Goal: Transaction & Acquisition: Purchase product/service

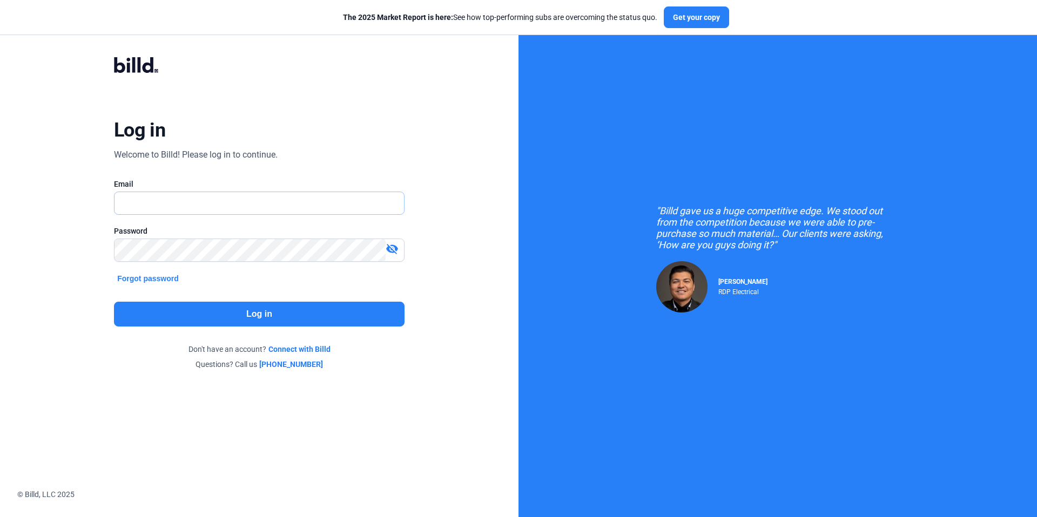
type input "[EMAIL_ADDRESS][DOMAIN_NAME]"
click at [285, 321] on button "Log in" at bounding box center [259, 314] width 291 height 25
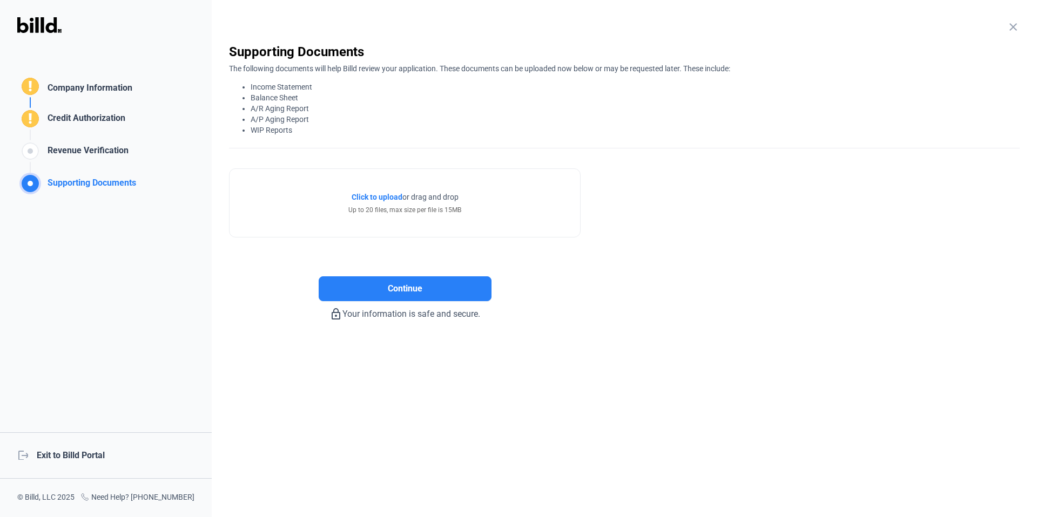
click at [86, 449] on div "logout Exit to Billd Portal" at bounding box center [106, 456] width 212 height 46
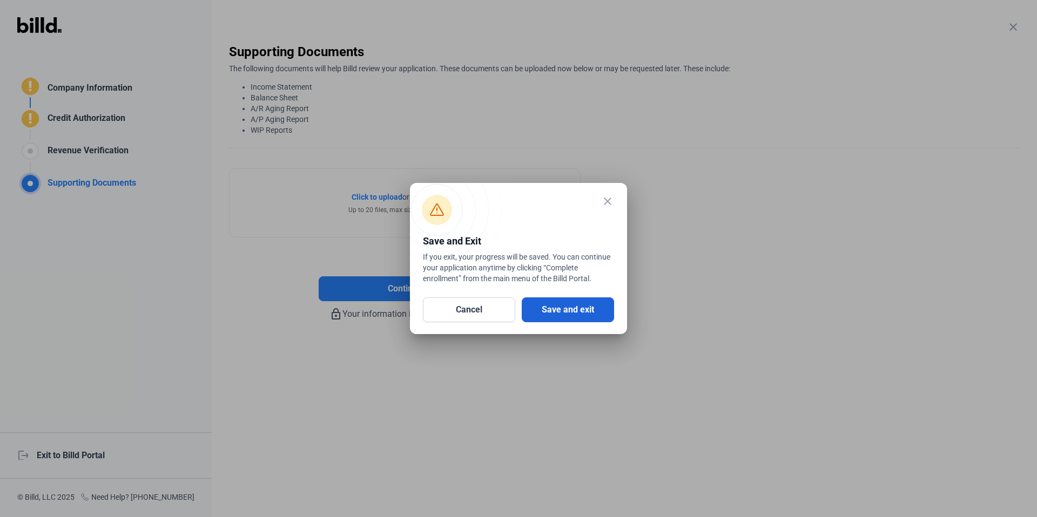
click at [604, 302] on button "Save and exit" at bounding box center [568, 310] width 92 height 25
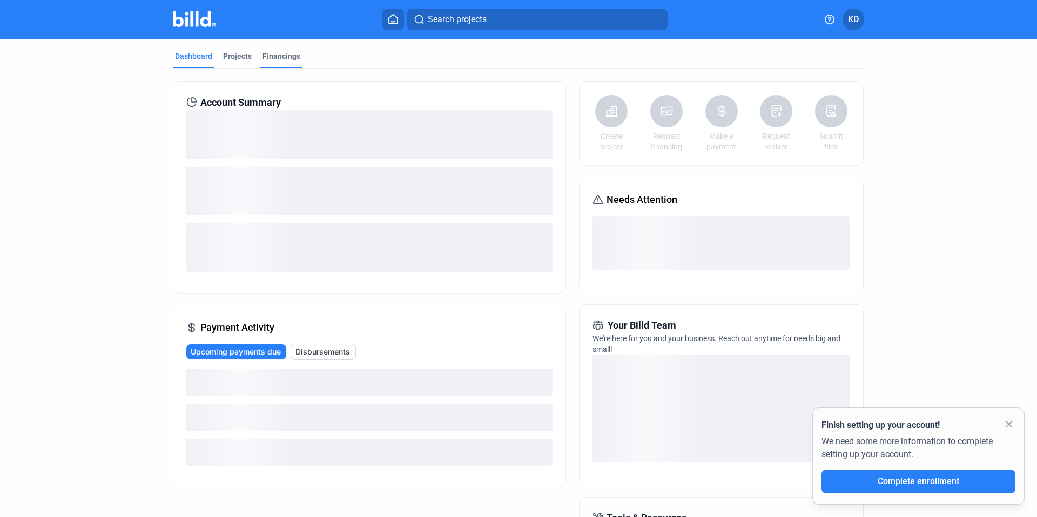
click at [276, 53] on div "Financings" at bounding box center [282, 56] width 38 height 11
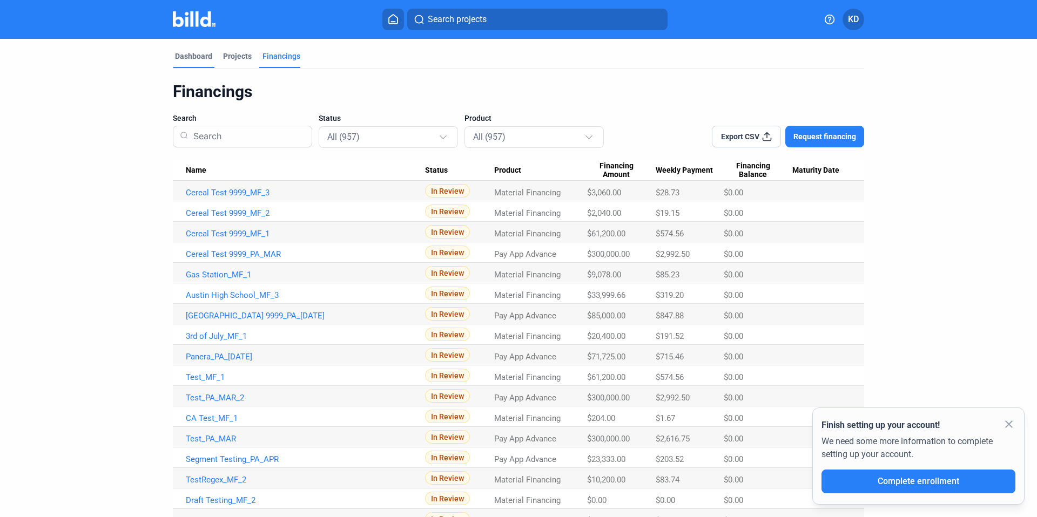
click at [204, 58] on div "Dashboard" at bounding box center [193, 56] width 37 height 11
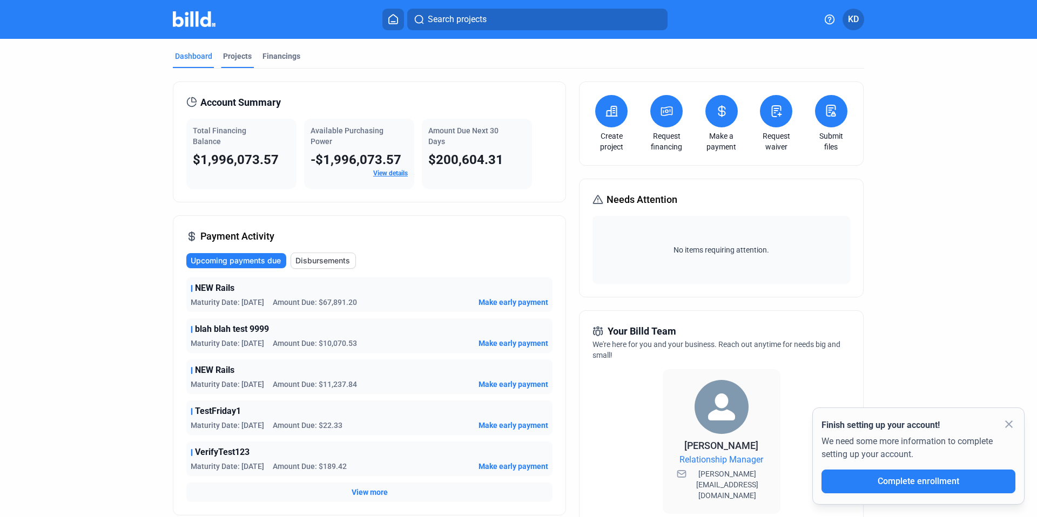
click at [237, 55] on div "Projects" at bounding box center [237, 56] width 29 height 11
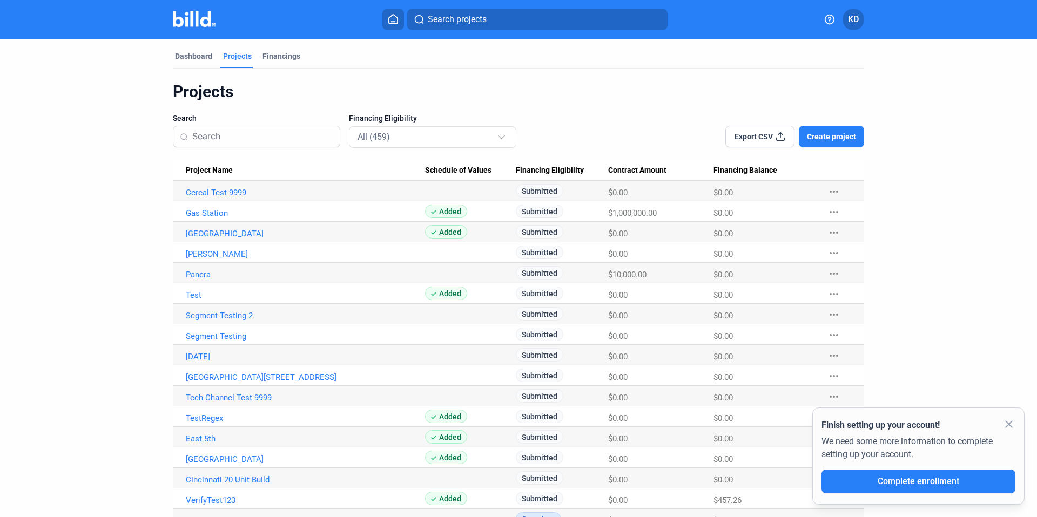
click at [207, 191] on link "Cereal Test 9999" at bounding box center [305, 193] width 239 height 10
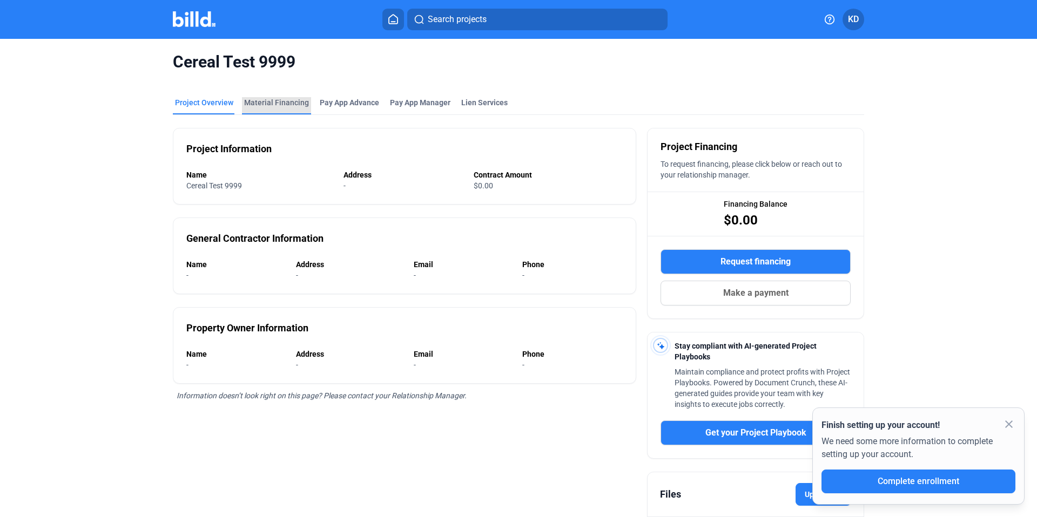
click at [281, 101] on div "Material Financing" at bounding box center [276, 102] width 65 height 11
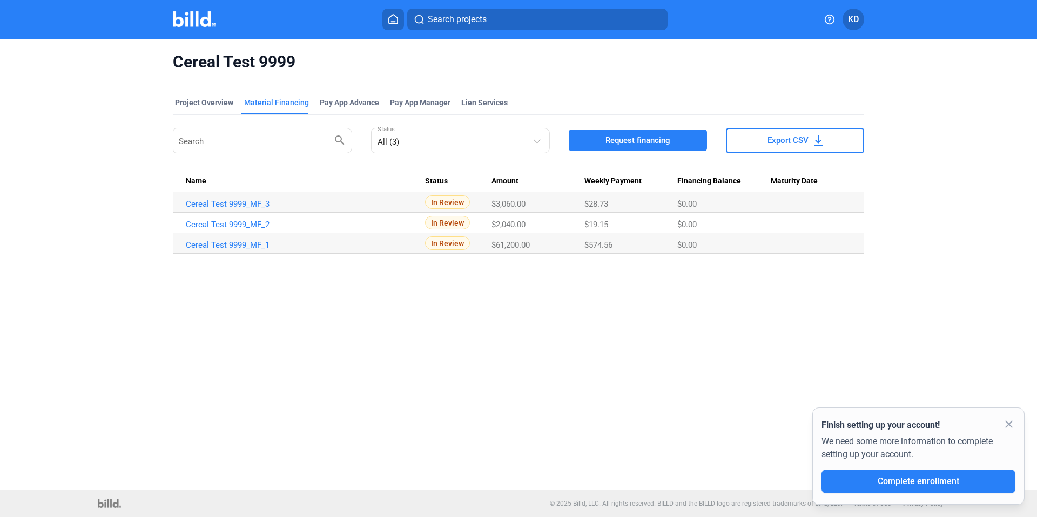
click at [641, 139] on span "Request financing" at bounding box center [638, 140] width 65 height 11
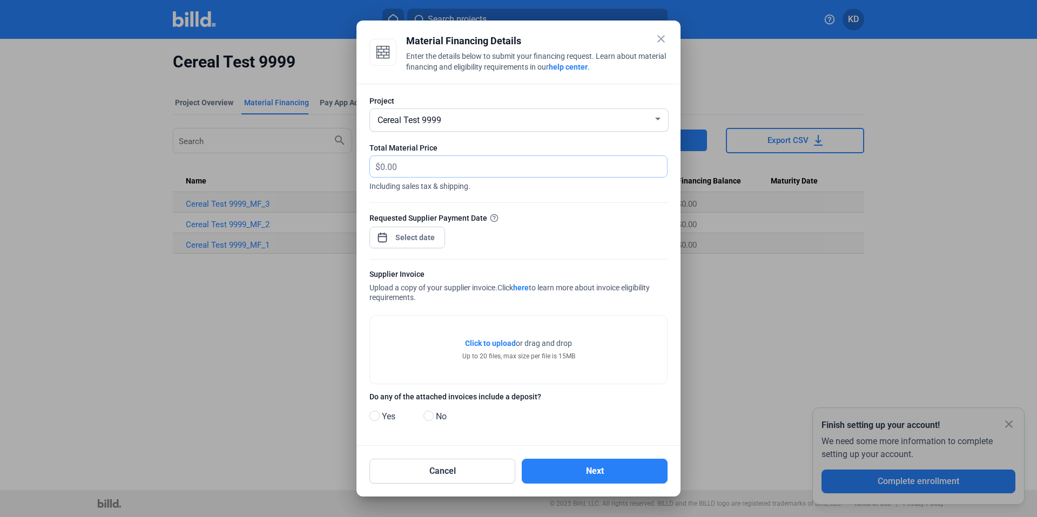
click at [413, 167] on input "text" at bounding box center [517, 166] width 274 height 21
type input "60,000"
click at [422, 244] on div at bounding box center [415, 237] width 46 height 19
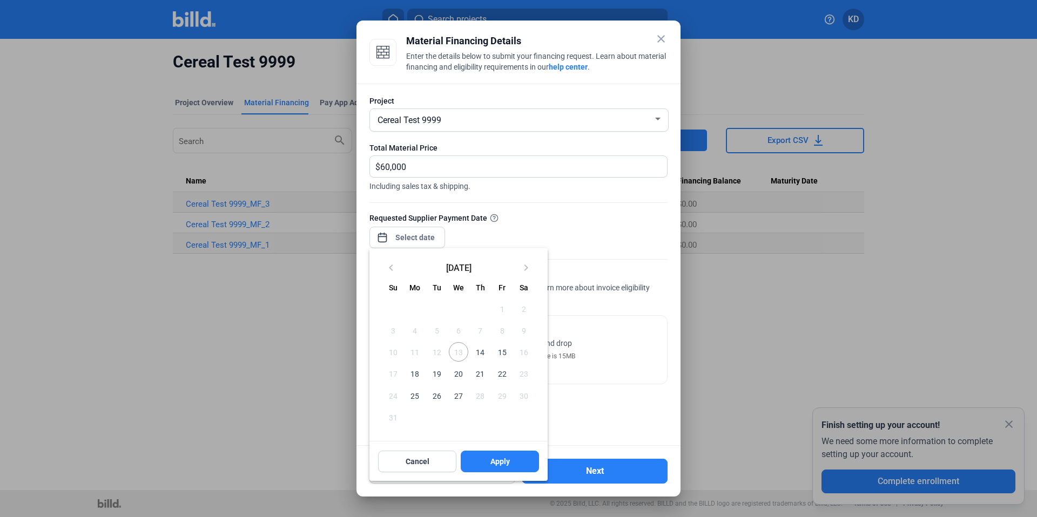
click at [475, 354] on span "14" at bounding box center [479, 351] width 19 height 19
click at [509, 469] on button "Apply" at bounding box center [500, 462] width 78 height 22
type input "[DATE]"
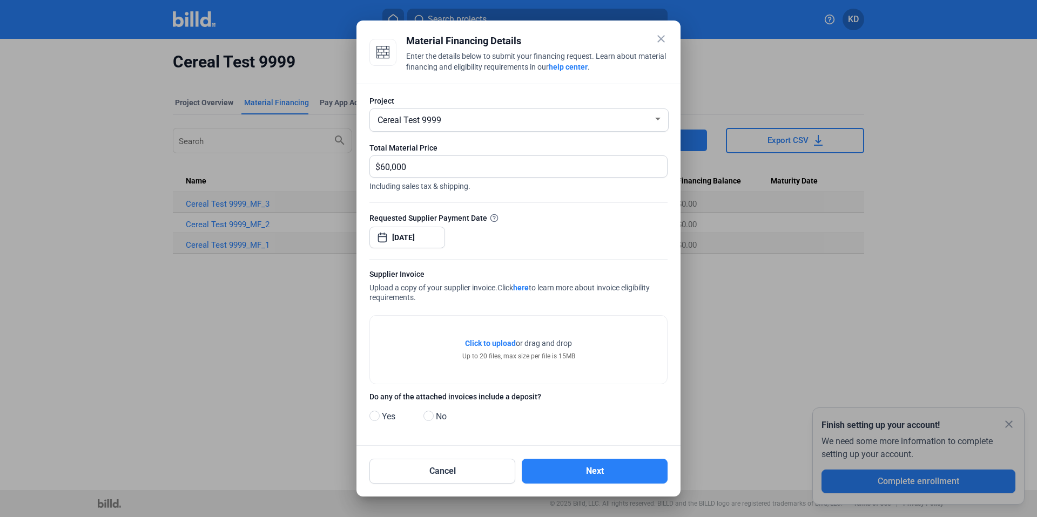
click at [498, 337] on div "Click to upload Tap to upload or drag and drop Up to 20 files, max size per fil…" at bounding box center [518, 350] width 297 height 68
click at [497, 341] on span "Click to upload" at bounding box center [490, 343] width 51 height 9
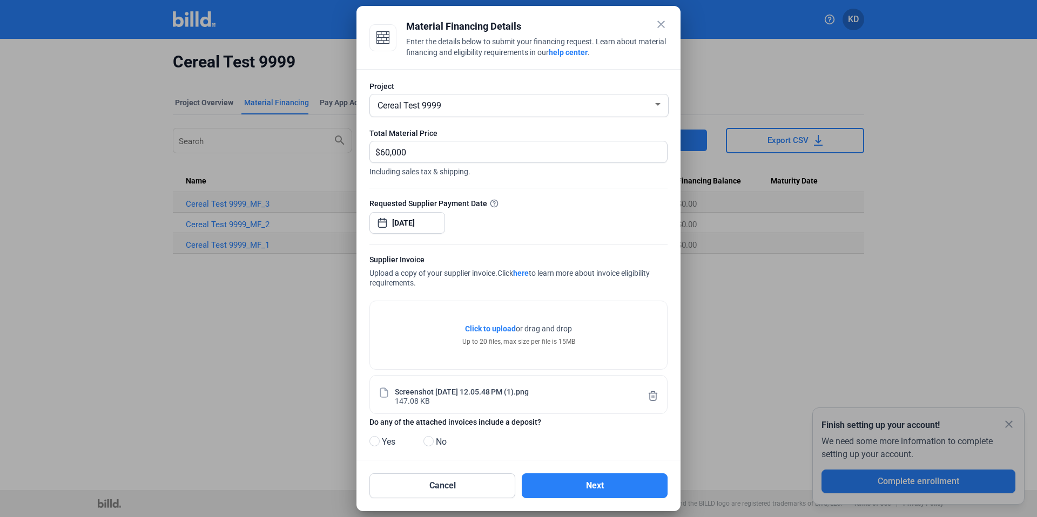
scroll to position [11, 0]
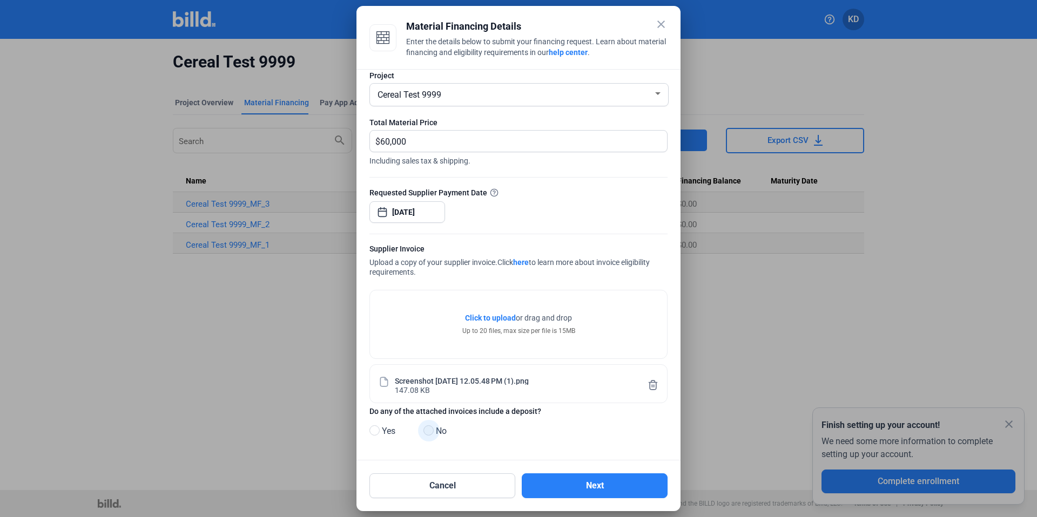
click at [426, 431] on span at bounding box center [428, 431] width 10 height 10
click at [426, 431] on input "No" at bounding box center [427, 431] width 8 height 8
radio input "true"
click at [603, 492] on button "Next" at bounding box center [595, 486] width 146 height 25
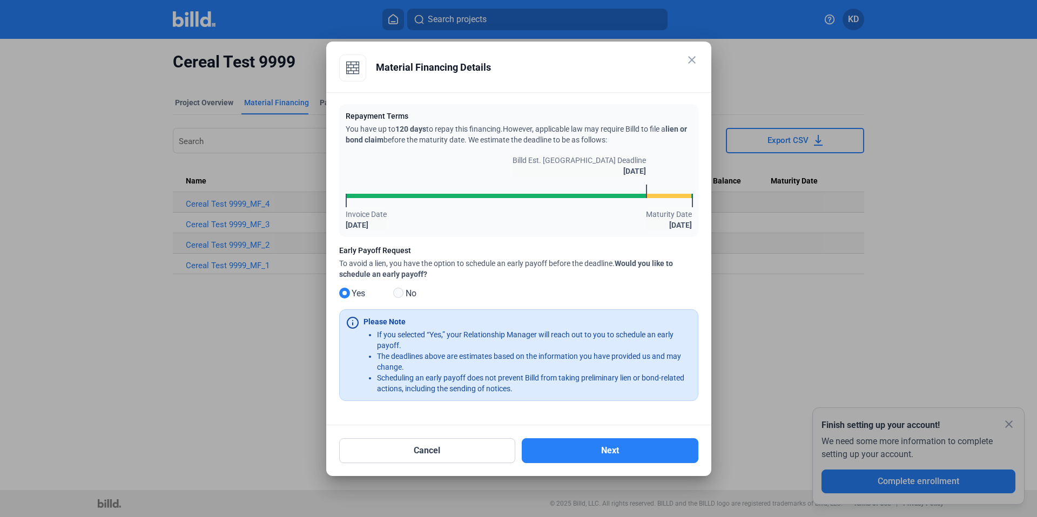
click at [400, 293] on span at bounding box center [398, 293] width 10 height 10
click at [400, 293] on input "No" at bounding box center [397, 294] width 8 height 8
radio input "true"
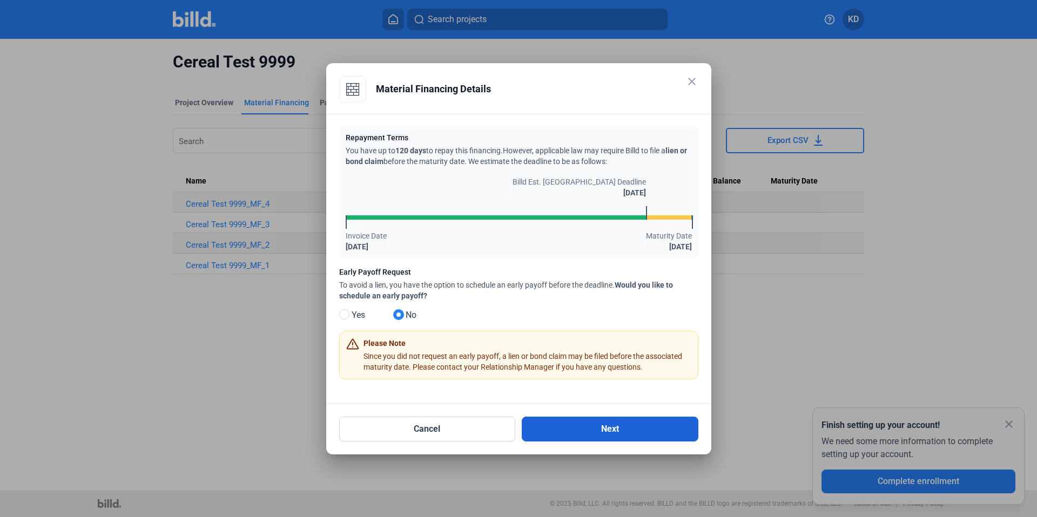
click at [609, 434] on button "Next" at bounding box center [610, 429] width 177 height 25
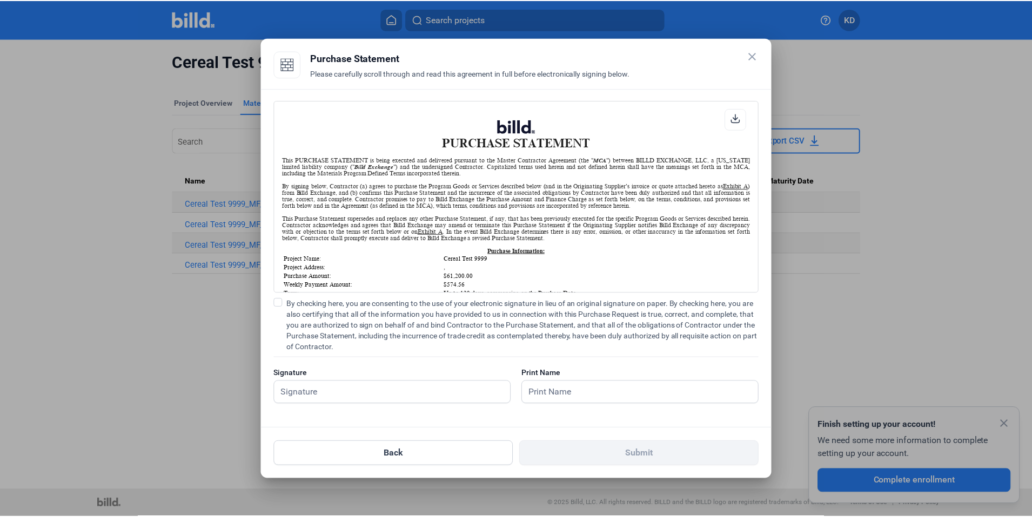
scroll to position [1, 0]
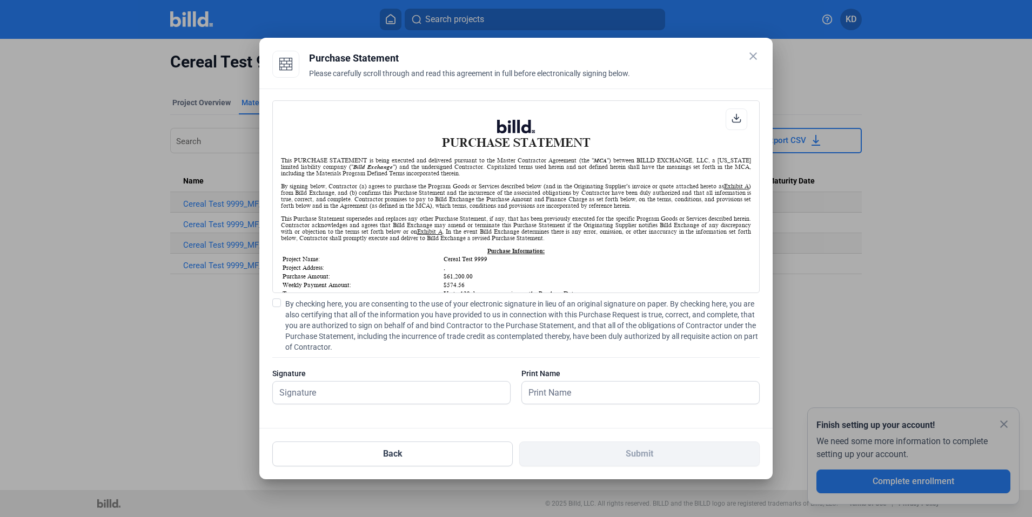
click at [277, 306] on span at bounding box center [276, 303] width 9 height 9
click at [0, 0] on input "By checking here, you are consenting to the use of your electronic signature in…" at bounding box center [0, 0] width 0 height 0
click at [338, 391] on input "text" at bounding box center [385, 393] width 225 height 22
click at [362, 413] on div "Signature is required." at bounding box center [391, 410] width 238 height 11
click at [557, 399] on input "text" at bounding box center [634, 393] width 225 height 22
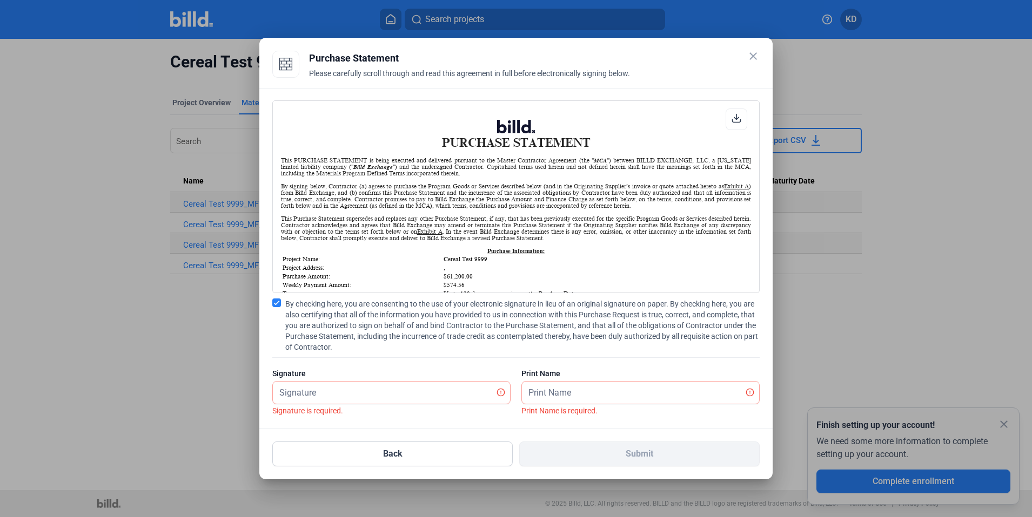
click at [555, 423] on div "PURCHASE STATEMENT This PURCHASE STATEMENT is being executed and delivered purs…" at bounding box center [515, 259] width 513 height 340
click at [366, 395] on input "text" at bounding box center [385, 393] width 225 height 22
type input "kat test"
click at [586, 387] on input "text" at bounding box center [640, 393] width 237 height 22
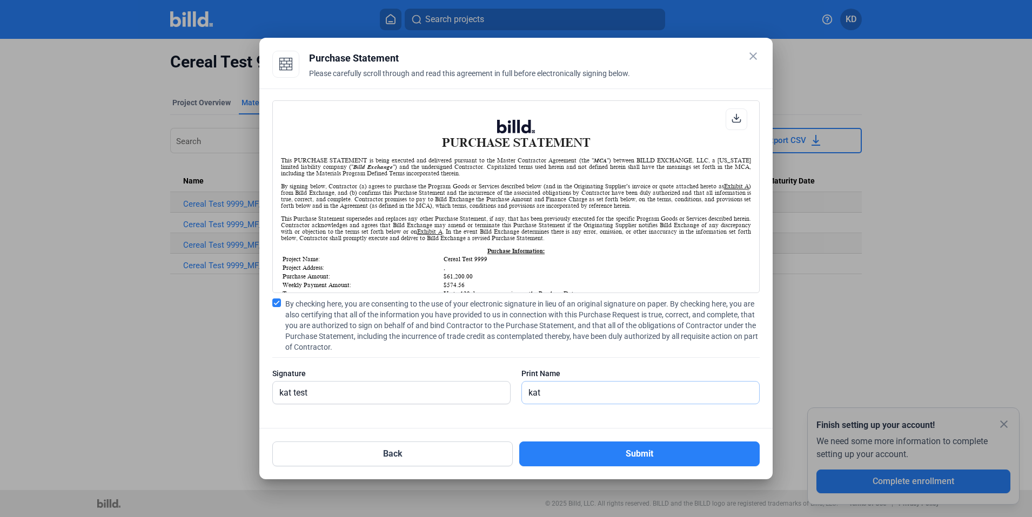
type input "kat"
click at [483, 413] on div at bounding box center [391, 410] width 238 height 11
drag, startPoint x: 565, startPoint y: 397, endPoint x: 486, endPoint y: 397, distance: 78.9
click at [486, 397] on div "Signature kat test Print Name [PERSON_NAME]" at bounding box center [515, 391] width 487 height 47
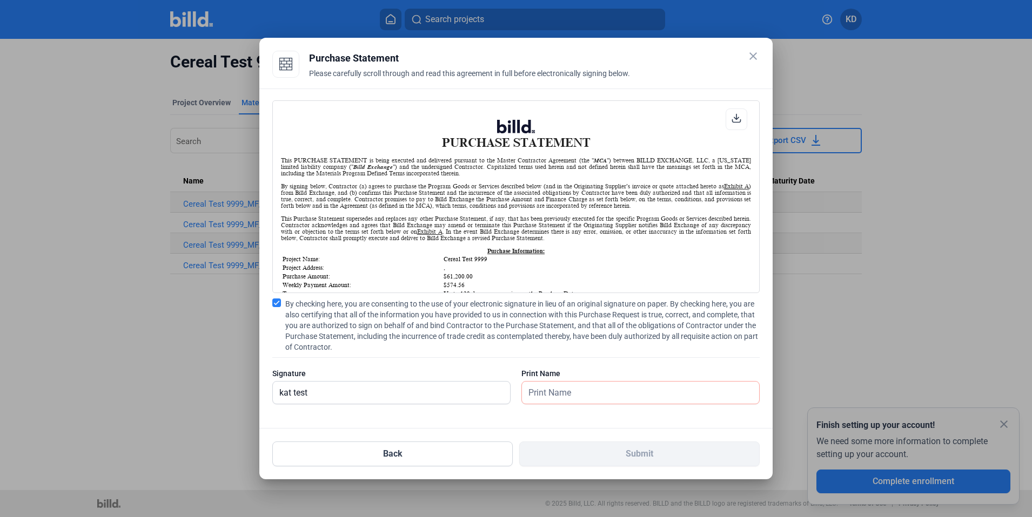
click at [470, 411] on div at bounding box center [391, 410] width 238 height 11
click at [366, 409] on div at bounding box center [391, 410] width 238 height 11
drag, startPoint x: 335, startPoint y: 394, endPoint x: 190, endPoint y: 389, distance: 145.4
click at [190, 389] on div "close Purchase Statement Please carefully scroll through and read this agreemen…" at bounding box center [516, 258] width 1032 height 517
click at [460, 411] on div at bounding box center [391, 410] width 238 height 11
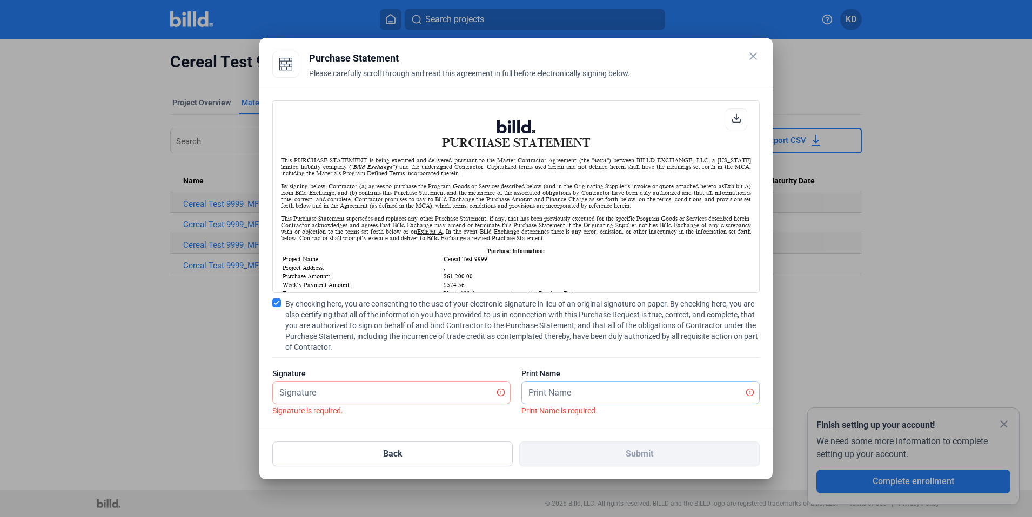
click at [604, 395] on input "text" at bounding box center [634, 393] width 225 height 22
click at [497, 407] on div "Signature is required." at bounding box center [391, 411] width 238 height 12
click at [344, 393] on input "text" at bounding box center [385, 393] width 225 height 22
click at [154, 368] on div at bounding box center [516, 258] width 1032 height 517
click at [127, 368] on div at bounding box center [516, 258] width 1032 height 517
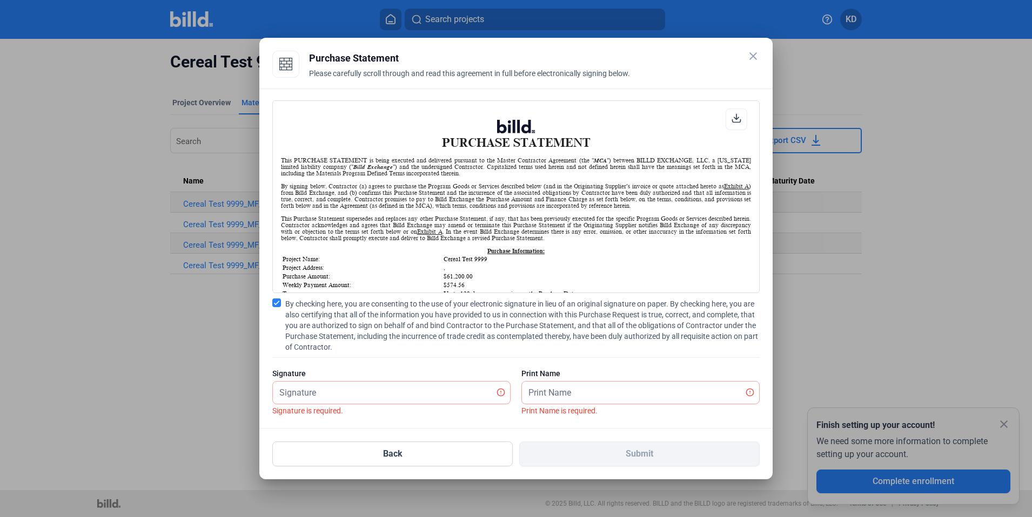
click at [812, 310] on div at bounding box center [516, 258] width 1032 height 517
click at [808, 311] on div at bounding box center [516, 258] width 1032 height 517
click at [580, 390] on input "text" at bounding box center [634, 393] width 225 height 22
click at [843, 312] on div at bounding box center [516, 258] width 1032 height 517
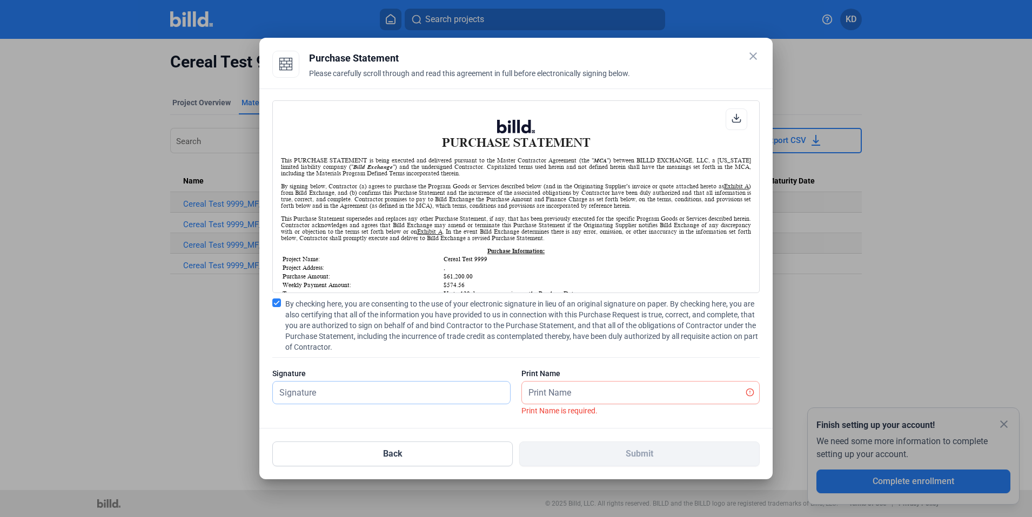
click at [418, 391] on input "text" at bounding box center [391, 393] width 237 height 22
click at [239, 391] on div at bounding box center [516, 258] width 1032 height 517
click at [667, 389] on input "text" at bounding box center [640, 393] width 237 height 22
click at [831, 344] on div at bounding box center [516, 258] width 1032 height 517
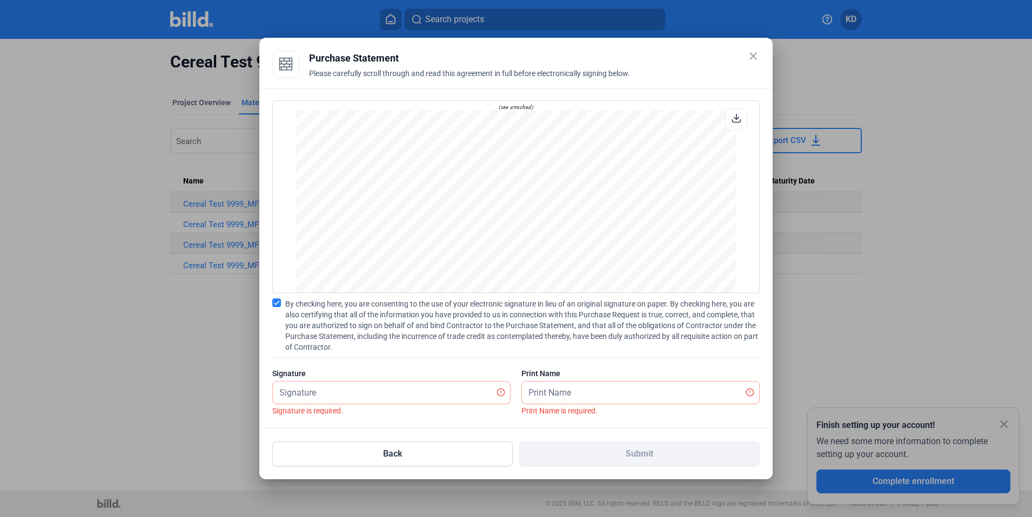
scroll to position [919, 0]
click at [438, 393] on input "text" at bounding box center [385, 393] width 225 height 22
click at [181, 393] on div at bounding box center [516, 258] width 1032 height 517
drag, startPoint x: 586, startPoint y: 397, endPoint x: 638, endPoint y: 389, distance: 52.5
click at [586, 397] on input "text" at bounding box center [634, 393] width 225 height 22
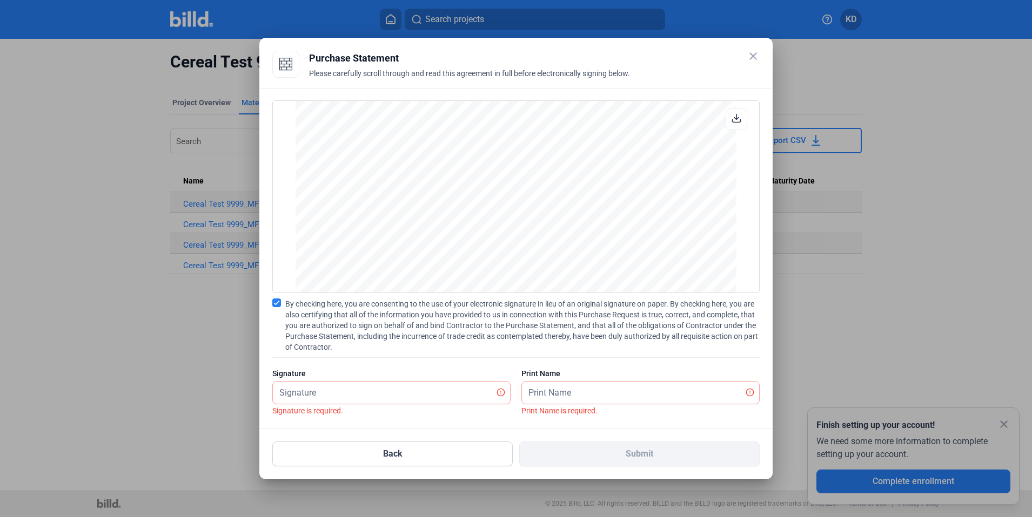
click at [896, 353] on div at bounding box center [516, 258] width 1032 height 517
click at [480, 392] on input "text" at bounding box center [391, 393] width 237 height 22
click at [594, 348] on span "By checking here, you are consenting to the use of your electronic signature in…" at bounding box center [522, 326] width 474 height 54
click at [0, 0] on input "By checking here, you are consenting to the use of your electronic signature in…" at bounding box center [0, 0] width 0 height 0
click at [758, 53] on mat-icon "close" at bounding box center [753, 56] width 13 height 13
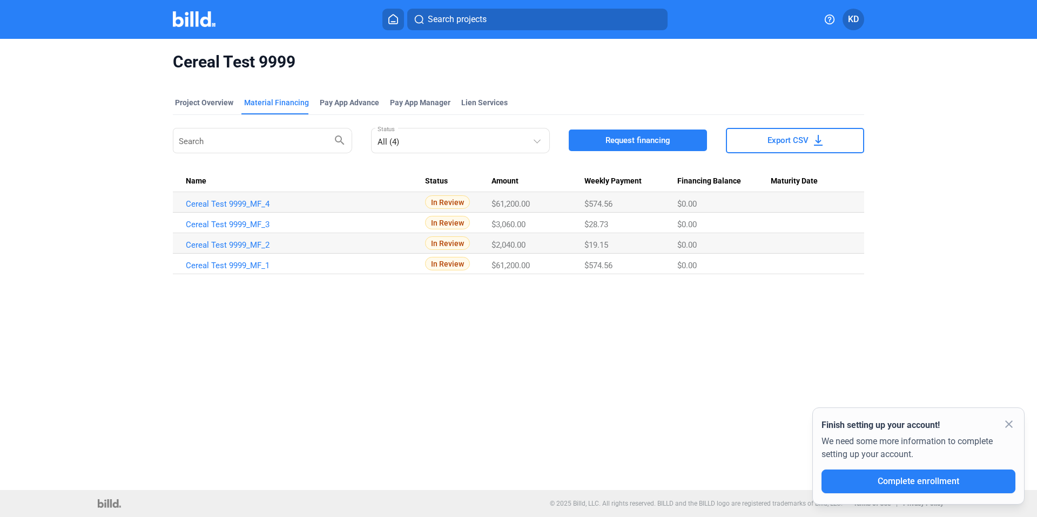
click at [400, 23] on button at bounding box center [393, 20] width 22 height 22
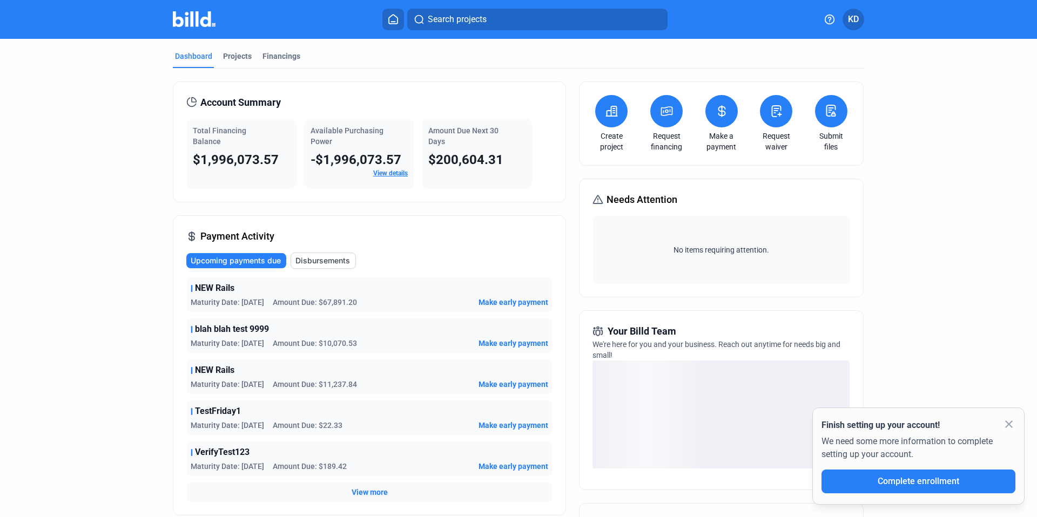
click at [667, 113] on icon at bounding box center [667, 111] width 14 height 13
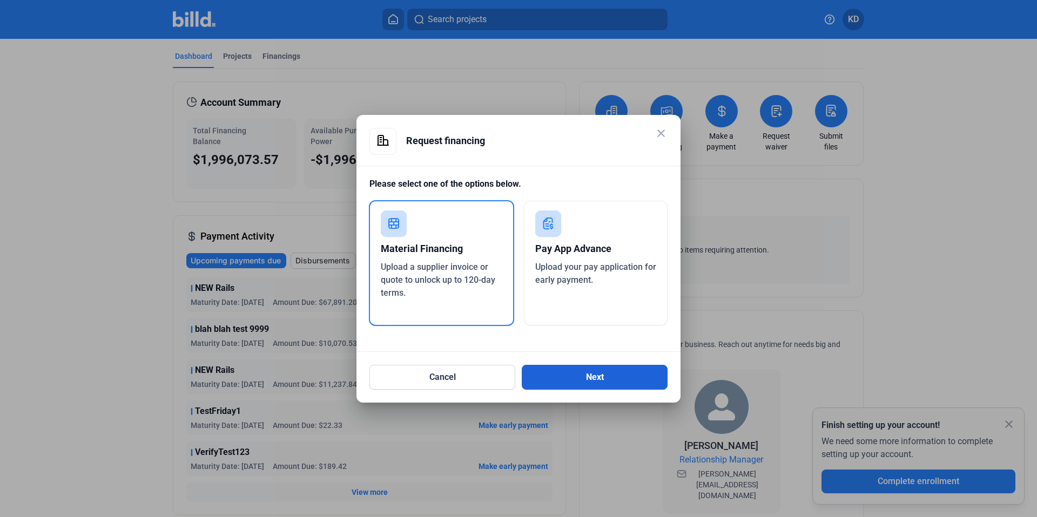
click at [582, 378] on button "Next" at bounding box center [595, 377] width 146 height 25
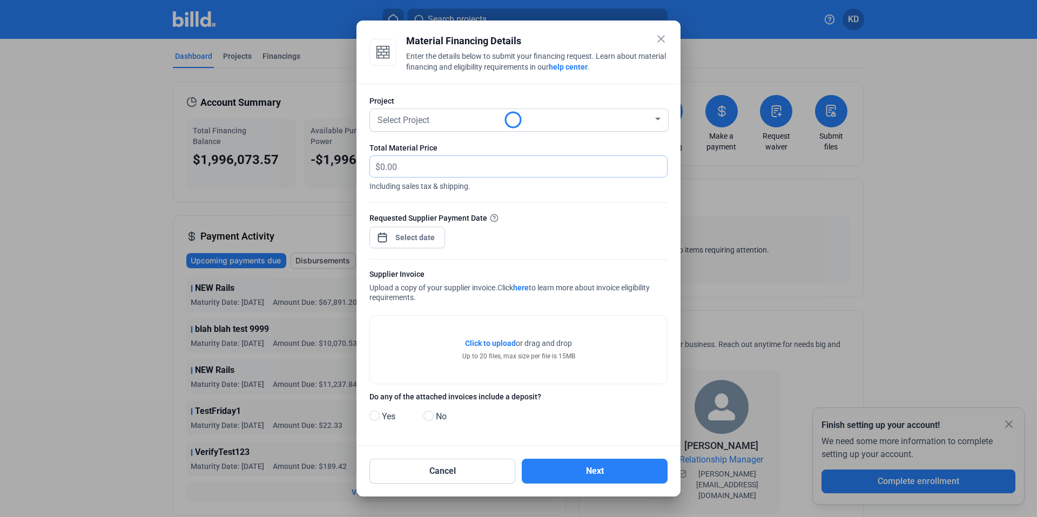
click at [450, 170] on input "text" at bounding box center [523, 166] width 287 height 21
click at [450, 124] on div "Select Project" at bounding box center [514, 119] width 278 height 15
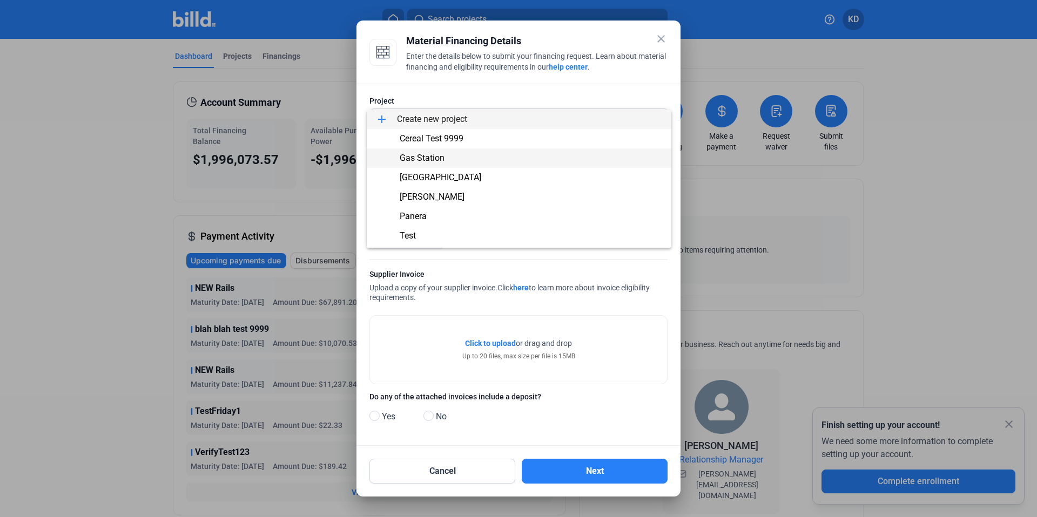
click at [442, 156] on span "Gas Station" at bounding box center [422, 158] width 45 height 10
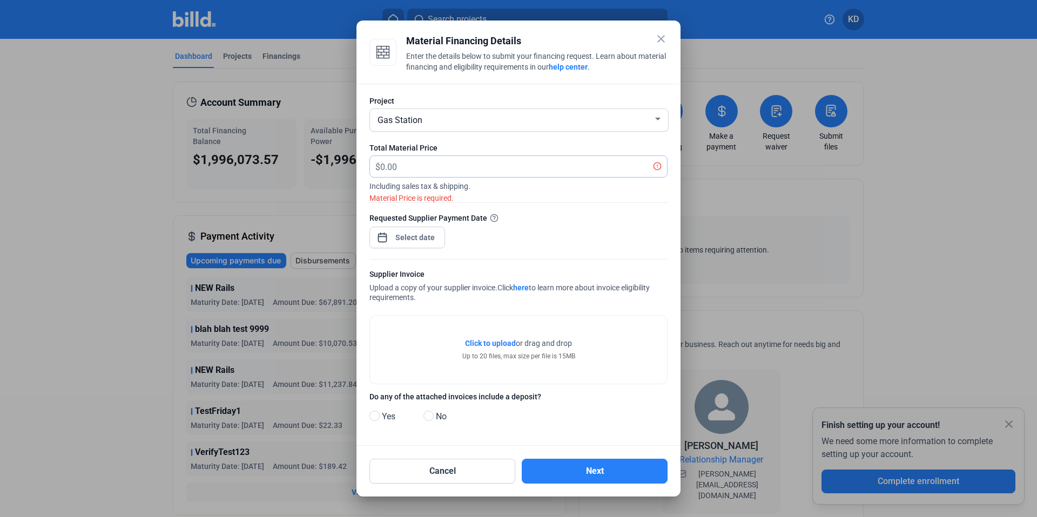
click at [426, 169] on input "text" at bounding box center [517, 166] width 274 height 21
type input "60,000"
click at [422, 228] on div at bounding box center [415, 237] width 46 height 19
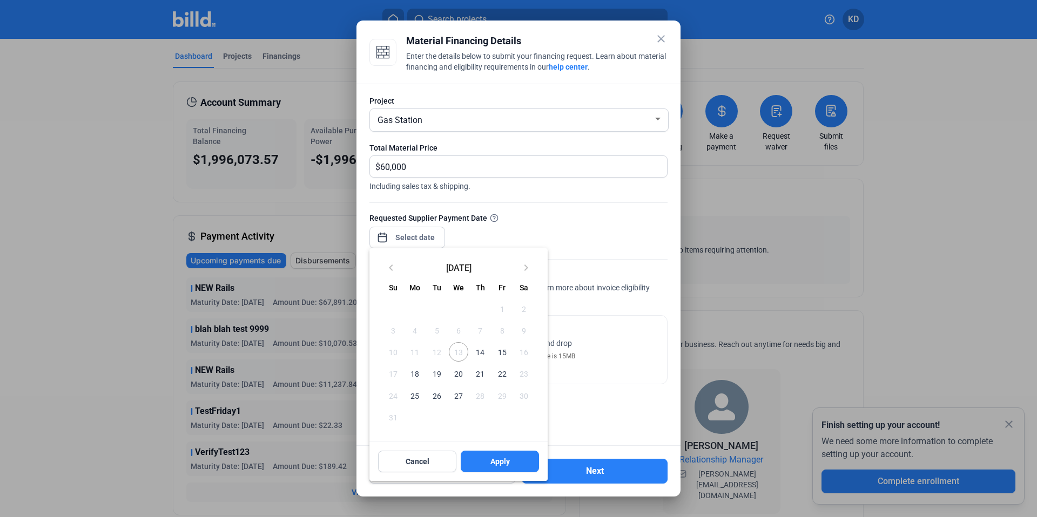
click at [479, 354] on span "14" at bounding box center [479, 351] width 19 height 19
click at [499, 455] on button "Apply" at bounding box center [500, 462] width 78 height 22
type input "[DATE]"
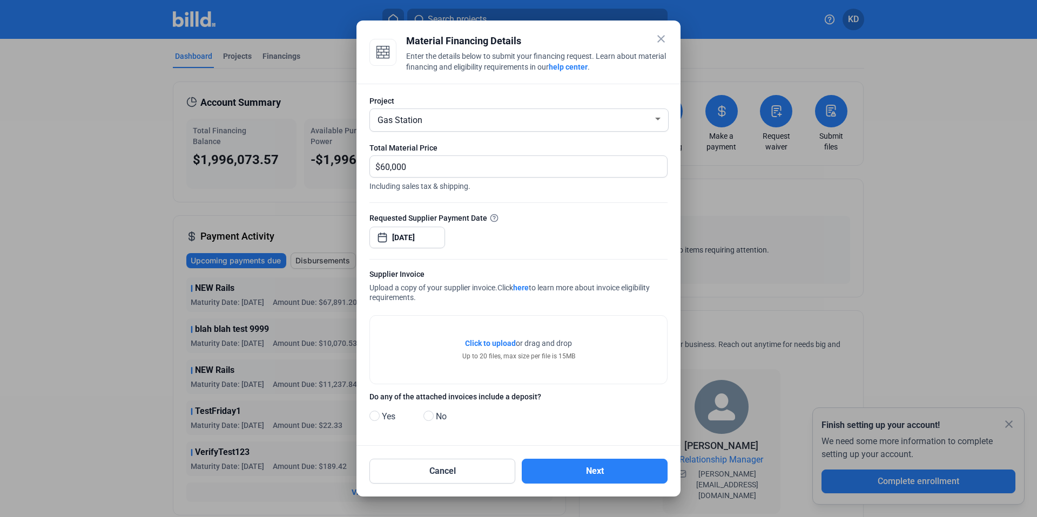
click at [495, 340] on span "Click to upload" at bounding box center [490, 343] width 51 height 9
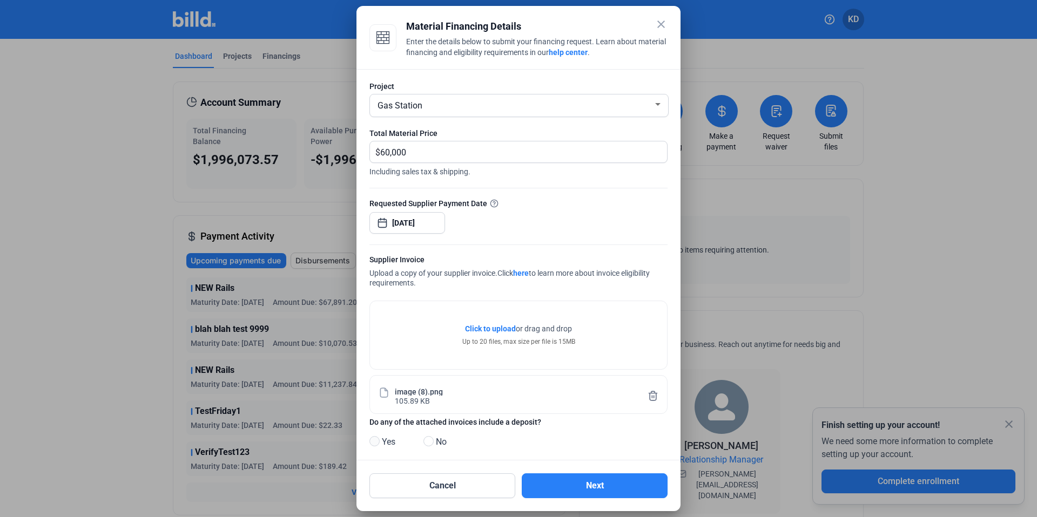
click at [379, 441] on span at bounding box center [374, 441] width 10 height 10
click at [378, 441] on input "Yes" at bounding box center [373, 442] width 8 height 8
radio input "true"
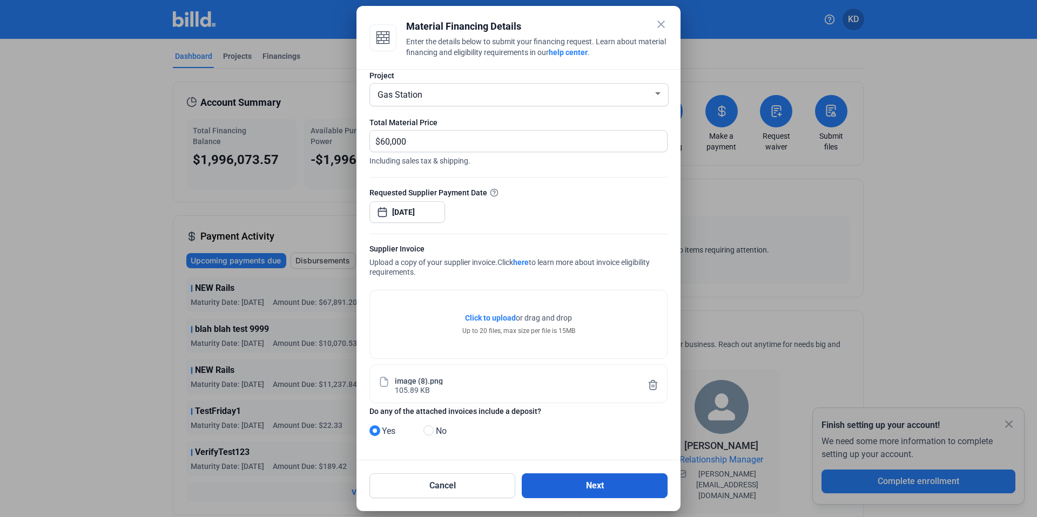
click at [599, 486] on button "Next" at bounding box center [595, 486] width 146 height 25
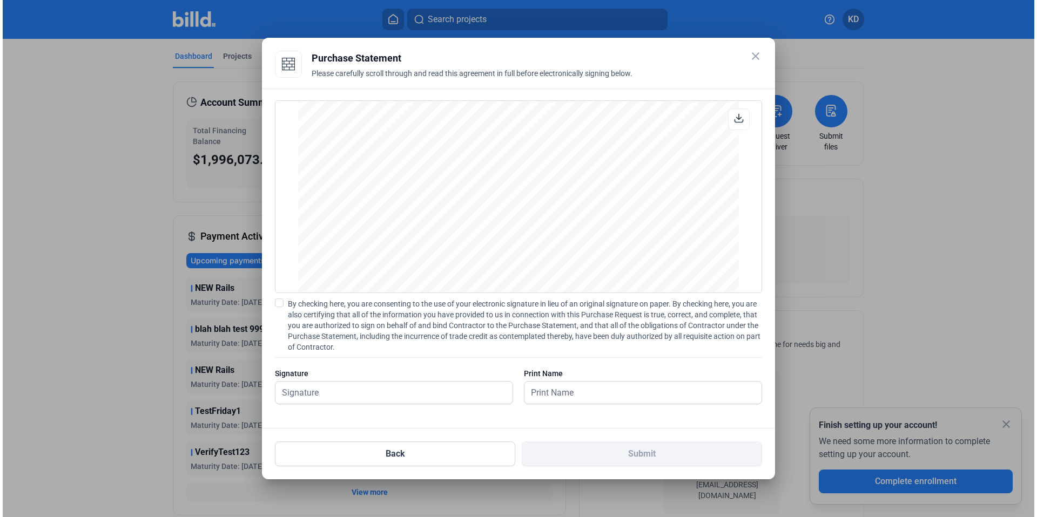
scroll to position [919, 0]
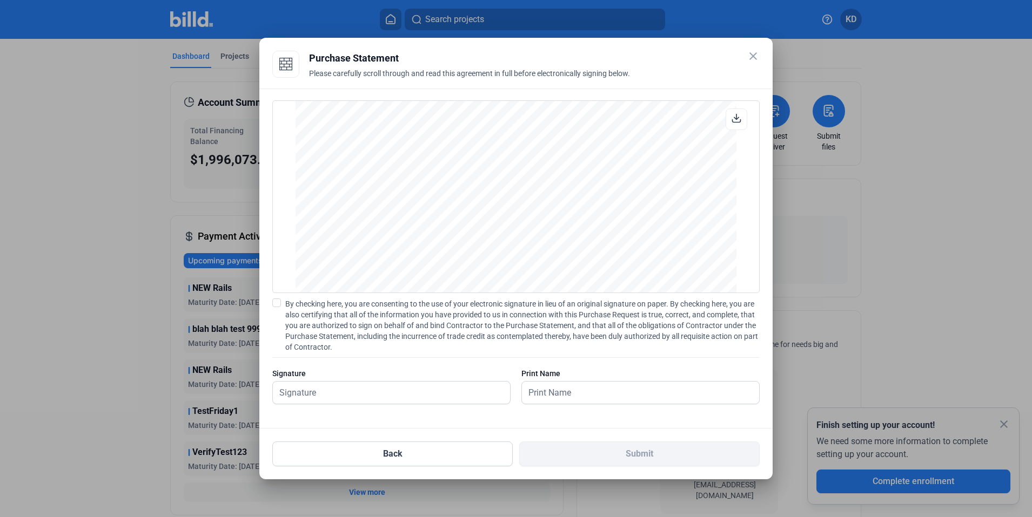
click at [281, 301] on label "By checking here, you are consenting to the use of your electronic signature in…" at bounding box center [515, 326] width 487 height 54
click at [0, 0] on input "By checking here, you are consenting to the use of your electronic signature in…" at bounding box center [0, 0] width 0 height 0
click at [325, 398] on input "text" at bounding box center [391, 393] width 237 height 22
click at [321, 416] on div "PURCHASE STATEMENT This PURCHASE STATEMENT is being executed and delivered purs…" at bounding box center [515, 259] width 513 height 340
click at [557, 395] on input "text" at bounding box center [634, 393] width 225 height 22
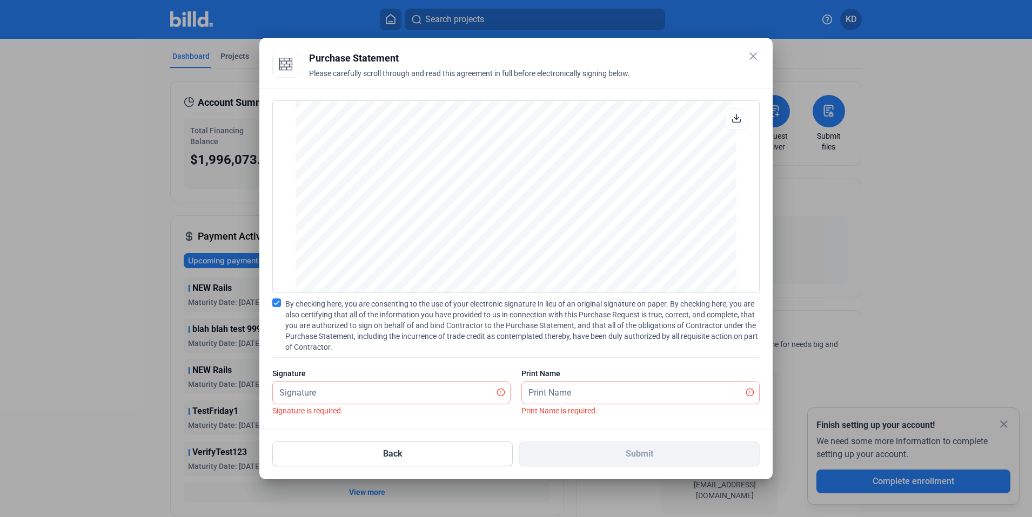
click at [554, 409] on div "Print Name is required." at bounding box center [640, 410] width 238 height 11
click at [328, 397] on input "text" at bounding box center [391, 393] width 237 height 22
click at [358, 419] on div "PURCHASE STATEMENT This PURCHASE STATEMENT is being executed and delivered purs…" at bounding box center [515, 259] width 513 height 340
click at [570, 393] on input "text" at bounding box center [640, 393] width 237 height 22
click at [780, 380] on div at bounding box center [516, 258] width 1032 height 517
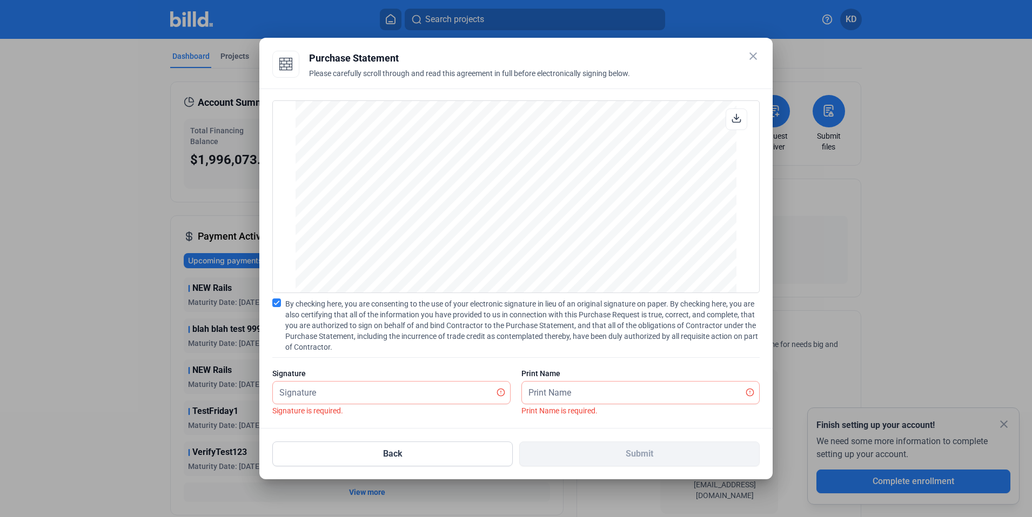
click at [841, 369] on div at bounding box center [516, 258] width 1032 height 517
click at [358, 398] on input "text" at bounding box center [385, 393] width 225 height 22
drag, startPoint x: 193, startPoint y: 399, endPoint x: 181, endPoint y: 399, distance: 12.4
click at [192, 399] on div at bounding box center [516, 258] width 1032 height 517
click at [97, 338] on div at bounding box center [516, 258] width 1032 height 517
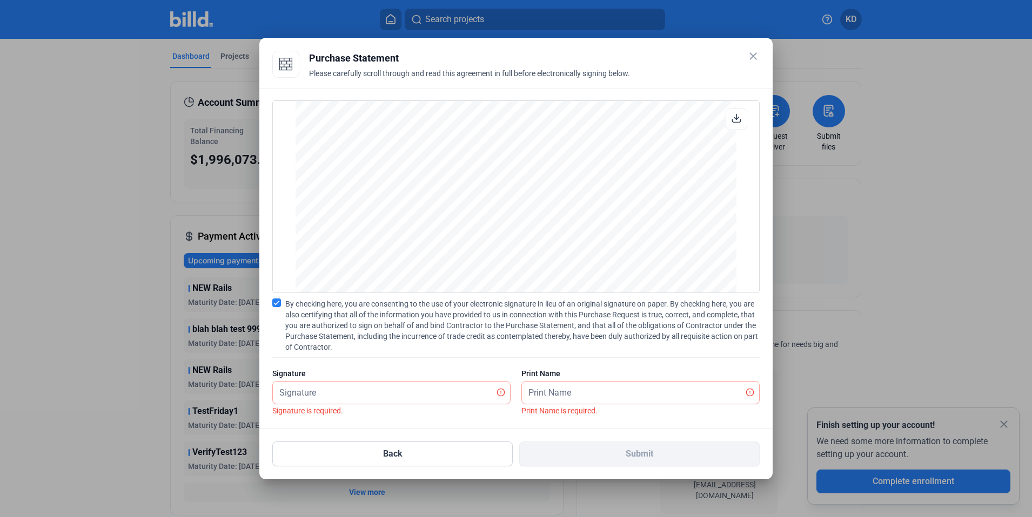
click at [752, 56] on mat-icon "close" at bounding box center [753, 56] width 13 height 13
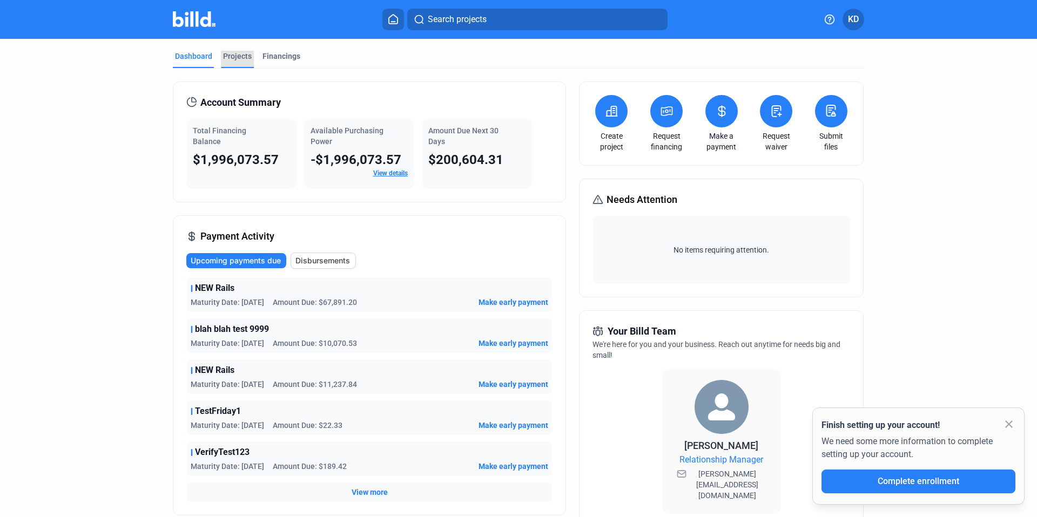
click at [237, 65] on div "Projects" at bounding box center [237, 59] width 33 height 17
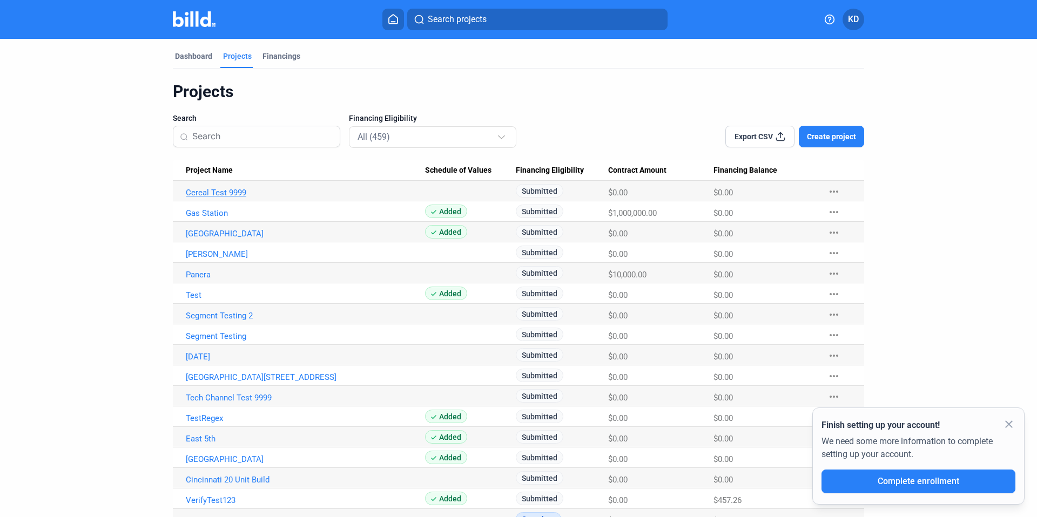
click at [220, 196] on link "Cereal Test 9999" at bounding box center [305, 193] width 239 height 10
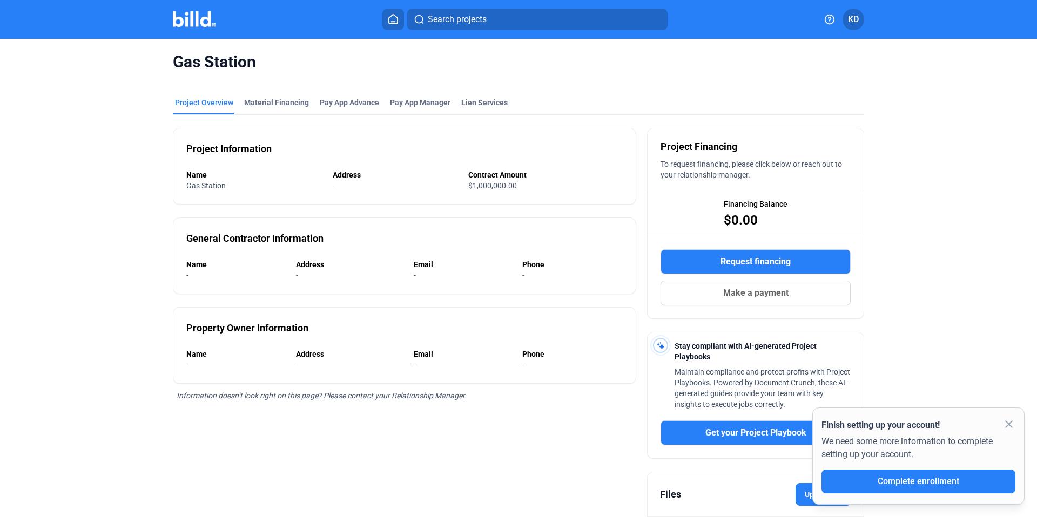
scroll to position [104, 0]
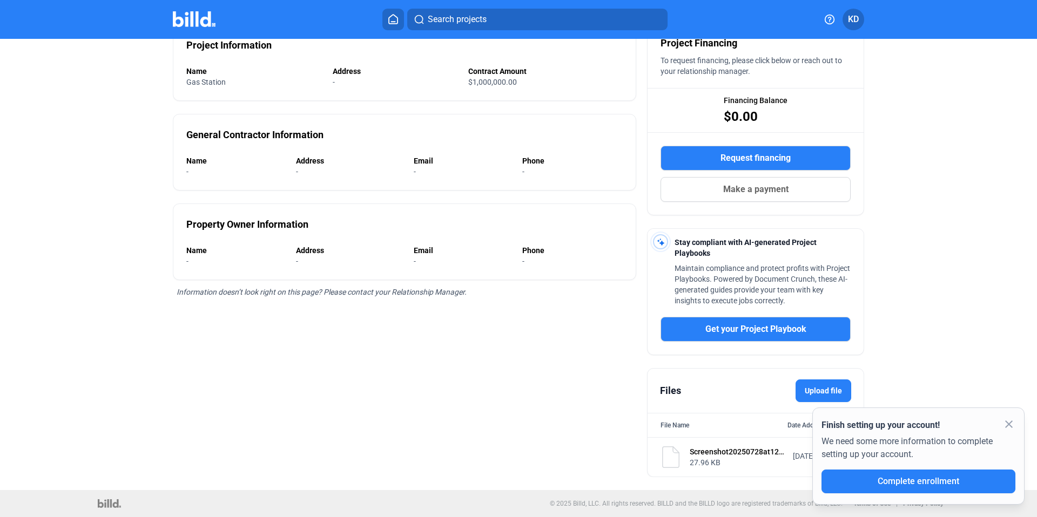
click at [1010, 422] on mat-icon "close" at bounding box center [1009, 424] width 13 height 13
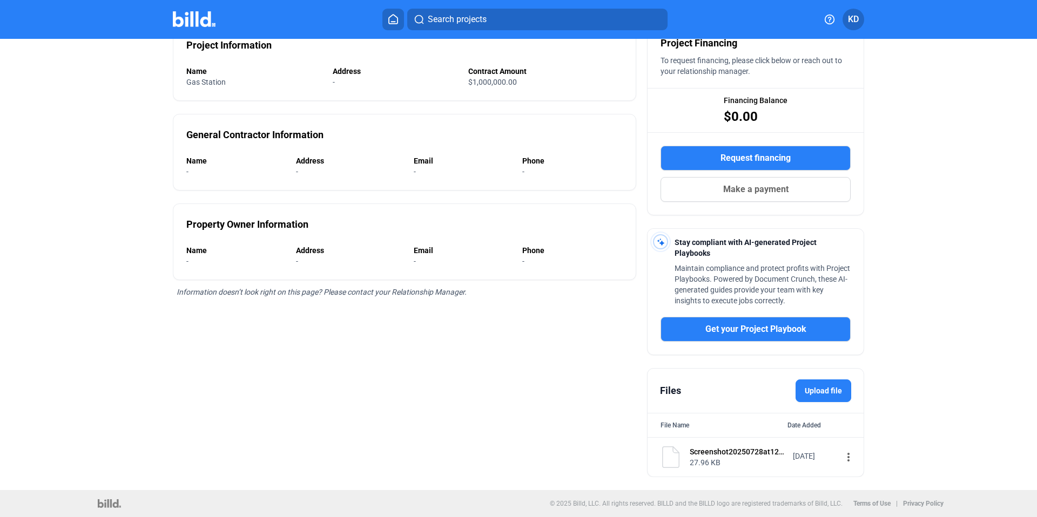
click at [821, 387] on label "Upload file" at bounding box center [824, 391] width 56 height 23
click at [0, 0] on input "Upload file" at bounding box center [0, 0] width 0 height 0
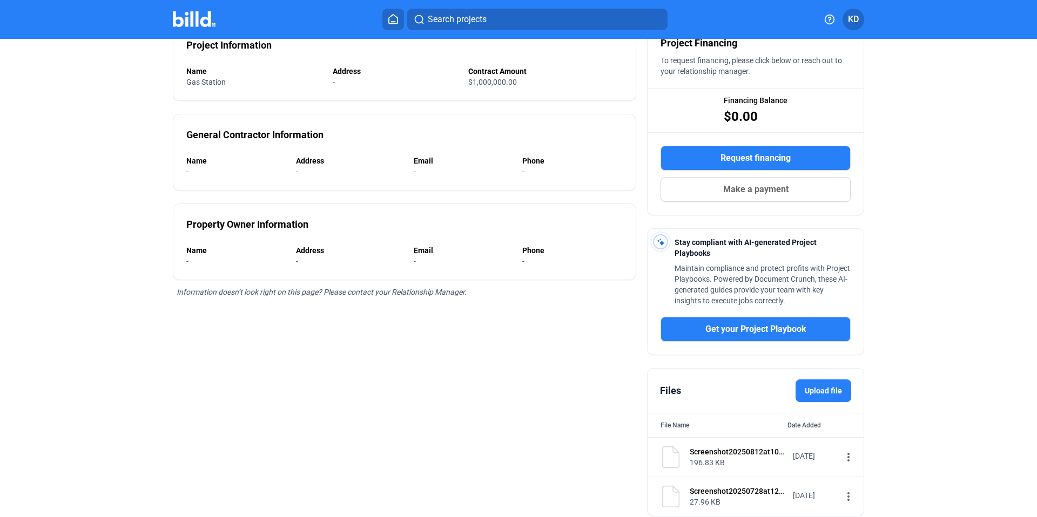
scroll to position [144, 0]
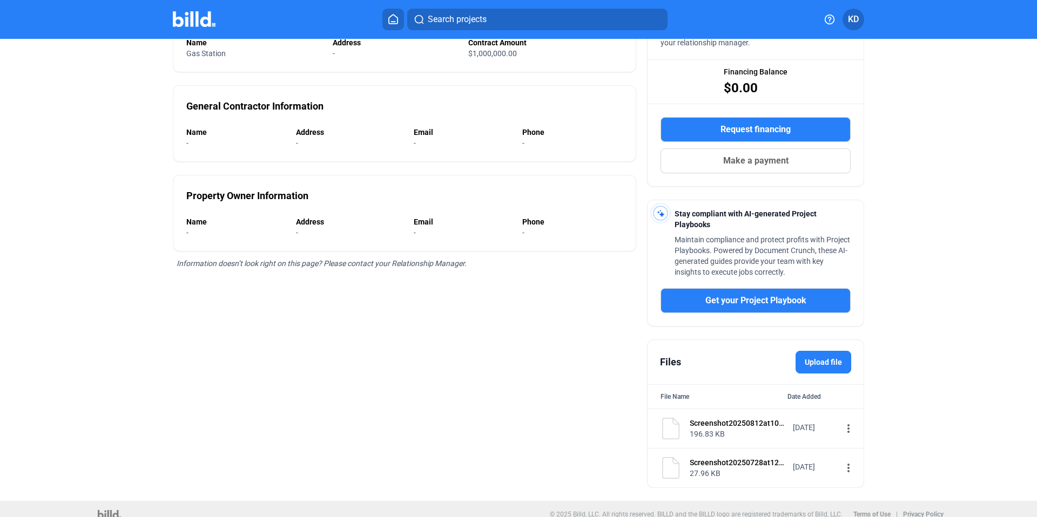
scroll to position [140, 0]
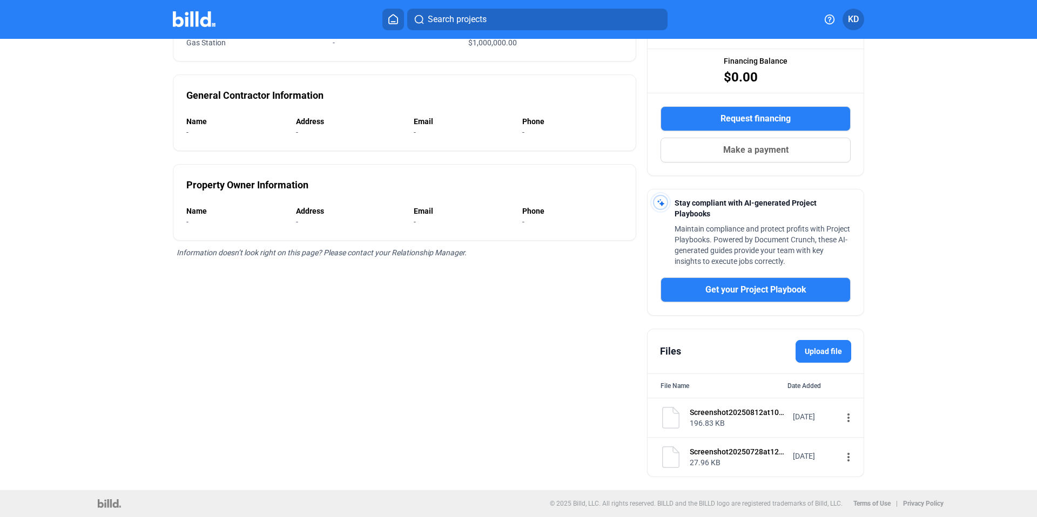
click at [826, 374] on div "File Name Date Added" at bounding box center [756, 386] width 216 height 24
click at [823, 346] on label "Upload file" at bounding box center [824, 351] width 56 height 23
click at [0, 0] on input "Upload file" at bounding box center [0, 0] width 0 height 0
click at [810, 355] on label "Upload file" at bounding box center [824, 351] width 56 height 23
click at [0, 0] on input "Upload file" at bounding box center [0, 0] width 0 height 0
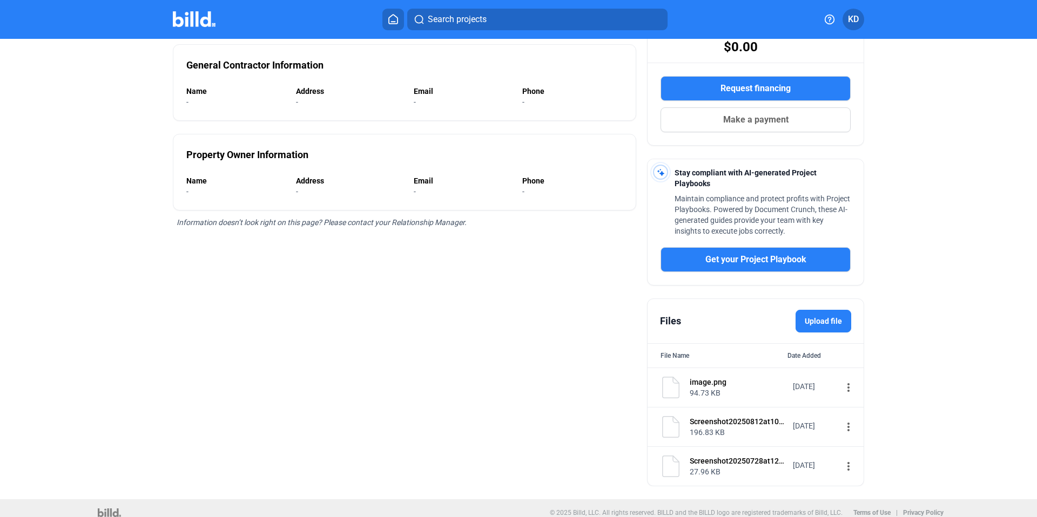
scroll to position [180, 0]
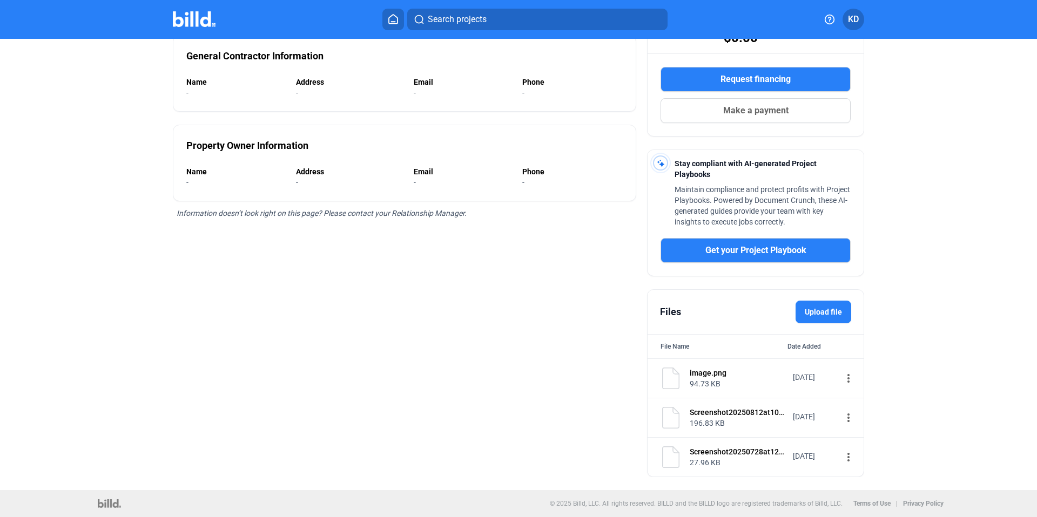
click at [805, 312] on label "Upload file" at bounding box center [824, 312] width 56 height 23
click at [0, 0] on input "Upload file" at bounding box center [0, 0] width 0 height 0
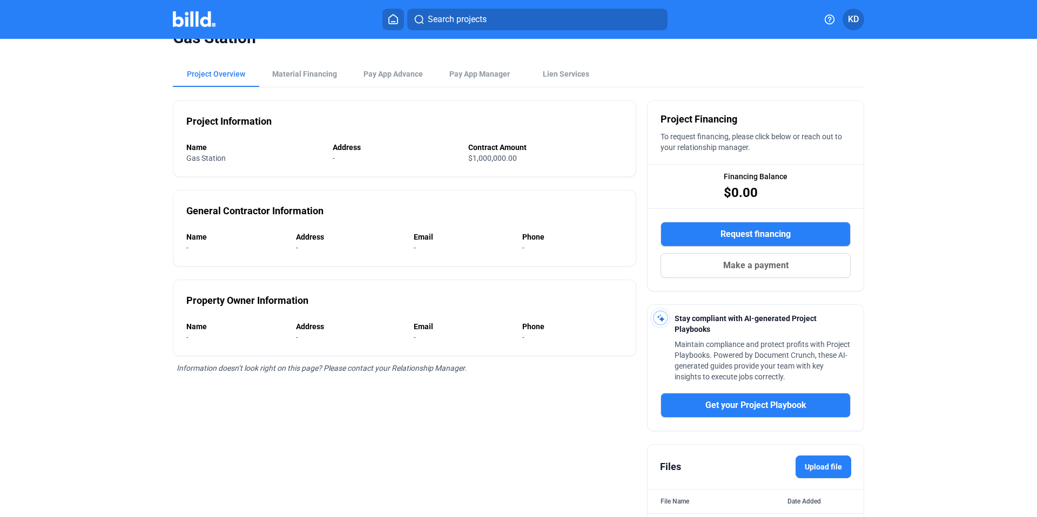
scroll to position [0, 0]
